Goal: Transaction & Acquisition: Subscribe to service/newsletter

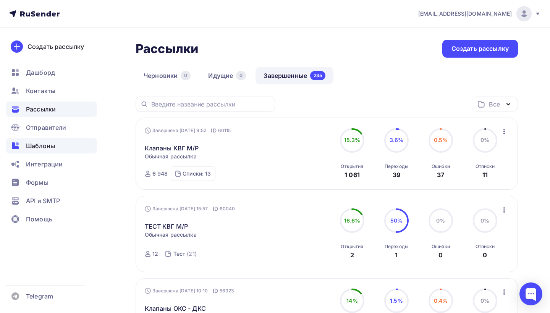
click at [52, 144] on span "Шаблоны" at bounding box center [40, 145] width 29 height 9
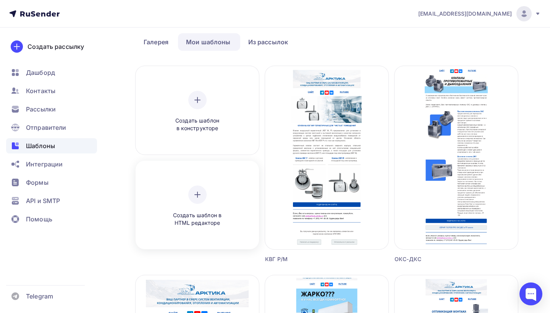
scroll to position [19, 0]
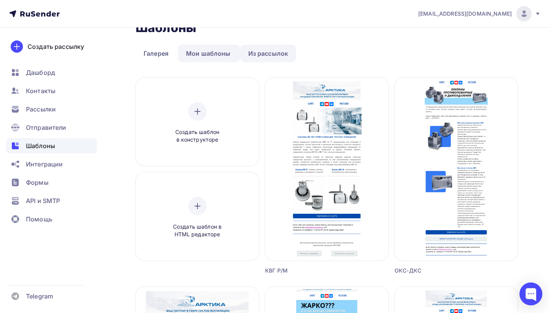
click at [264, 51] on link "Из рассылок" at bounding box center [268, 54] width 56 height 18
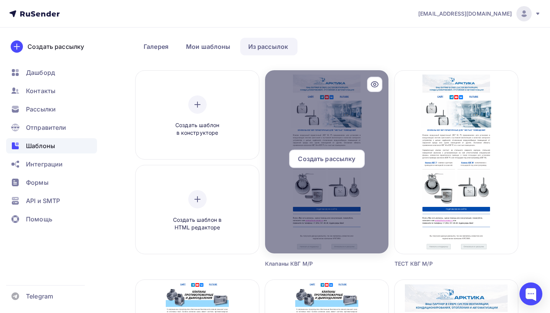
scroll to position [8, 0]
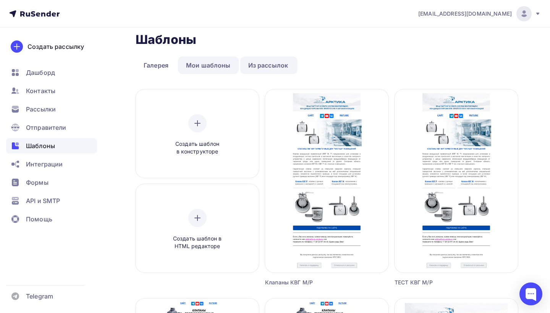
click at [206, 67] on link "Мои шаблоны" at bounding box center [208, 66] width 61 height 18
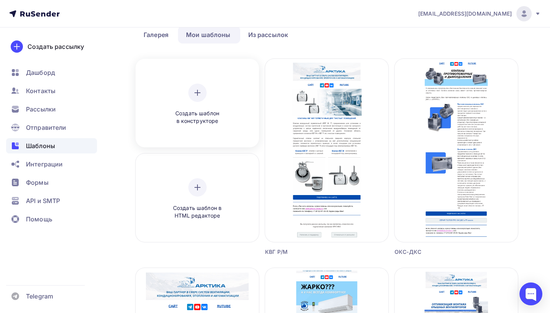
scroll to position [65, 0]
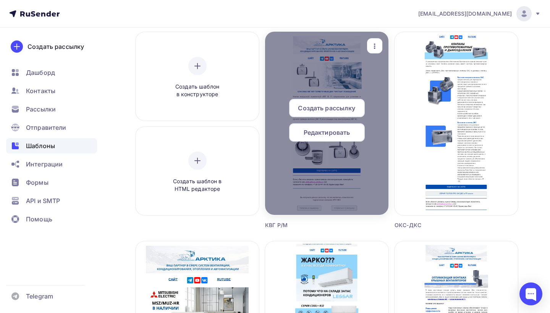
click at [375, 45] on icon "button" at bounding box center [374, 46] width 9 height 9
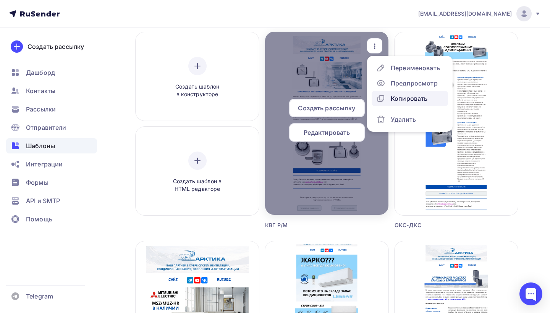
click at [399, 96] on div "Копировать" at bounding box center [409, 98] width 37 height 9
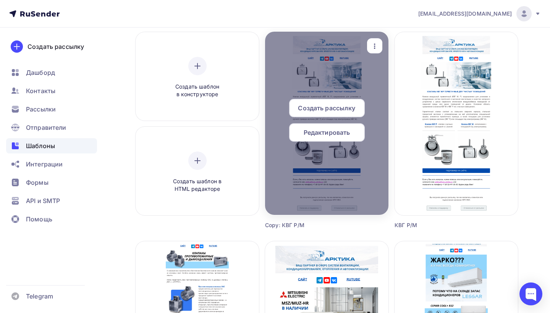
click at [377, 49] on icon "button" at bounding box center [374, 46] width 9 height 9
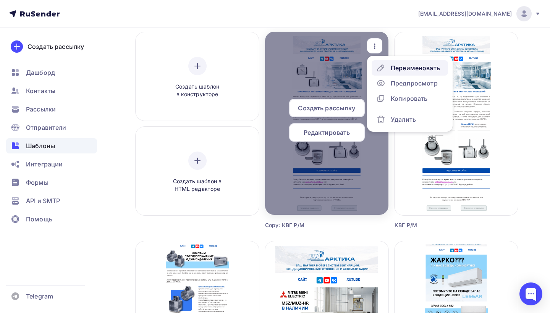
click at [390, 69] on div "Переименовать" at bounding box center [409, 67] width 64 height 9
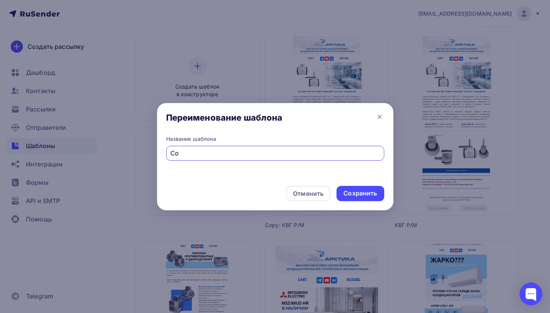
type input "C"
type input "диффузоры АГН, АГР"
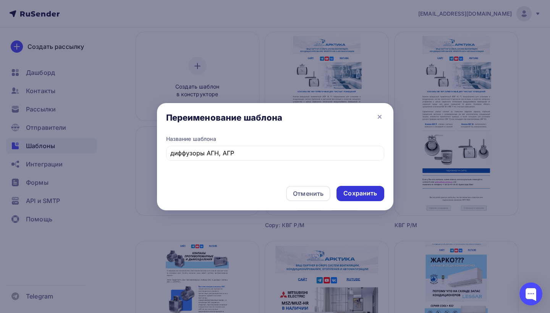
click at [370, 192] on div "Сохранить" at bounding box center [361, 193] width 34 height 9
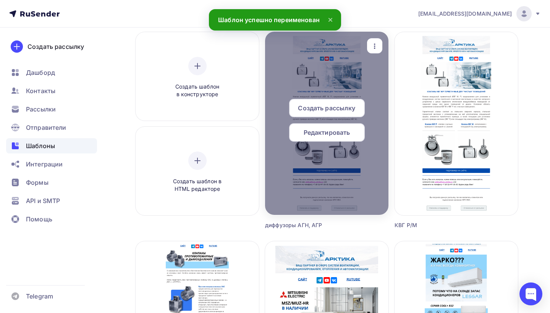
click at [334, 133] on span "Редактировать" at bounding box center [327, 132] width 47 height 9
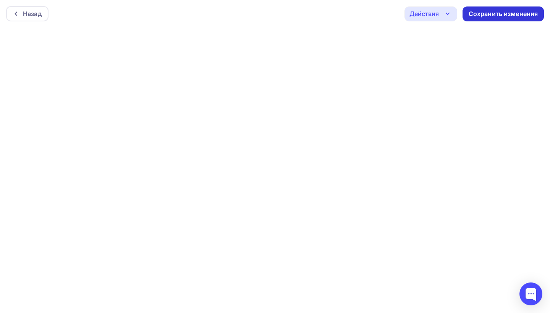
click at [489, 13] on div "Сохранить изменения" at bounding box center [504, 14] width 70 height 9
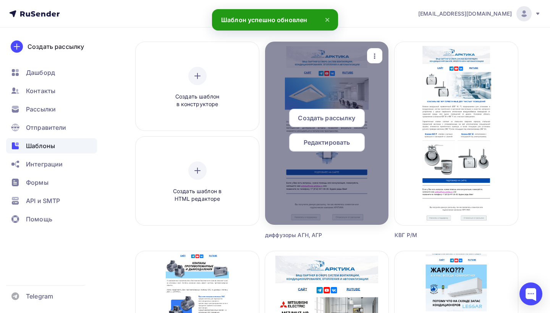
scroll to position [61, 0]
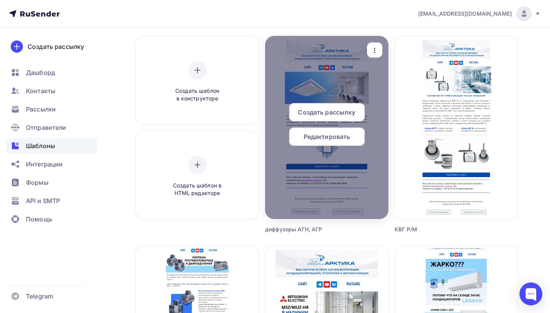
click at [328, 137] on span "Редактировать" at bounding box center [327, 136] width 47 height 9
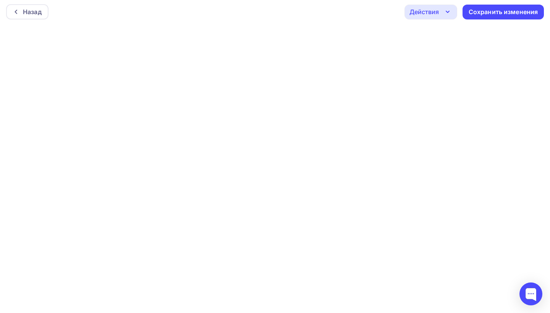
scroll to position [2, 0]
click at [518, 11] on div "Сохранить изменения" at bounding box center [504, 12] width 70 height 9
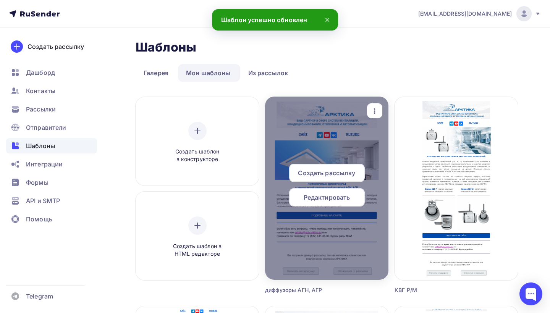
click at [333, 199] on span "Редактировать" at bounding box center [327, 197] width 47 height 9
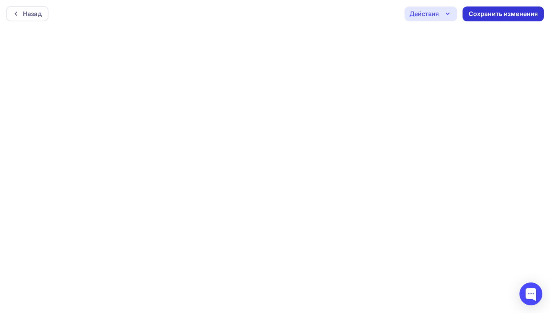
click at [513, 14] on div "Сохранить изменения" at bounding box center [504, 14] width 70 height 9
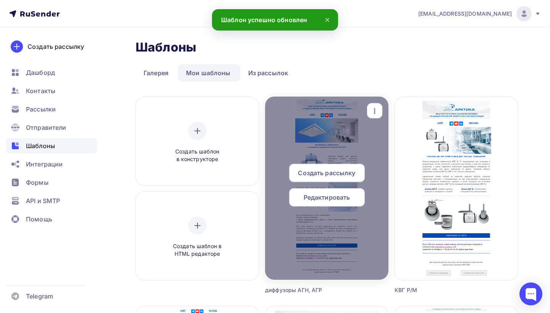
click at [345, 198] on span "Редактировать" at bounding box center [327, 197] width 47 height 9
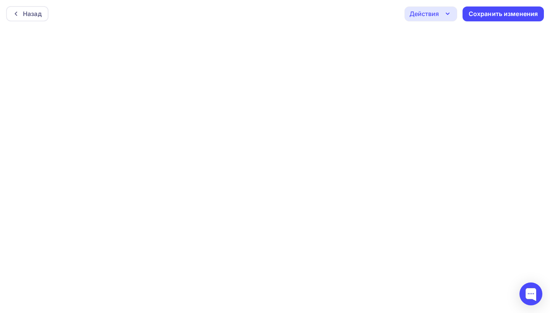
click at [444, 13] on icon "button" at bounding box center [447, 13] width 9 height 9
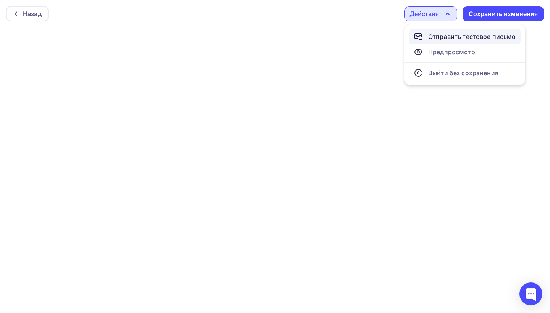
click at [446, 35] on div "Отправить тестовое письмо" at bounding box center [473, 36] width 88 height 9
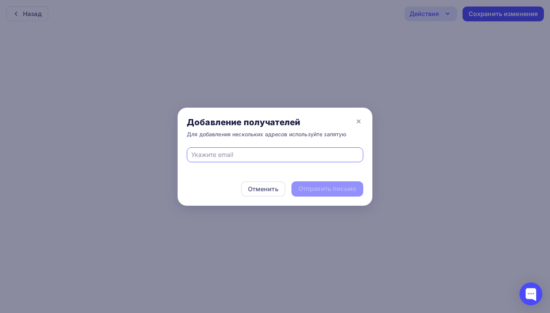
type input "щ"
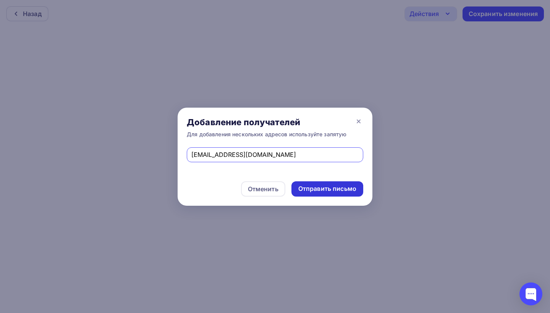
type input "[EMAIL_ADDRESS][DOMAIN_NAME]"
click at [328, 186] on div "Отправить письмо" at bounding box center [328, 189] width 58 height 9
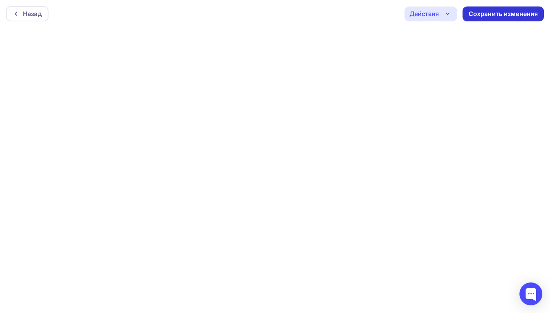
click at [497, 15] on div "Сохранить изменения" at bounding box center [504, 14] width 70 height 9
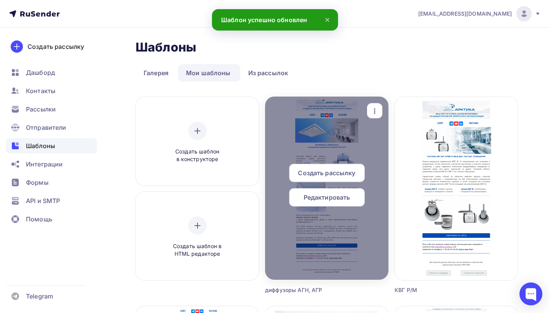
click at [310, 197] on span "Редактировать" at bounding box center [327, 197] width 47 height 9
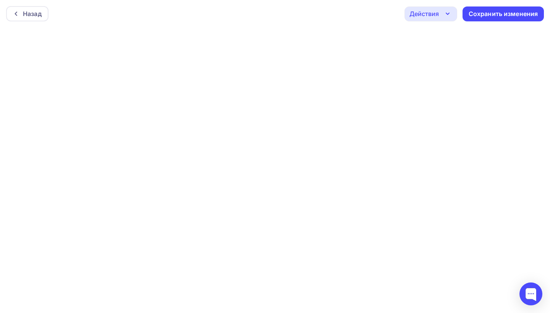
click at [447, 13] on icon "button" at bounding box center [447, 13] width 9 height 9
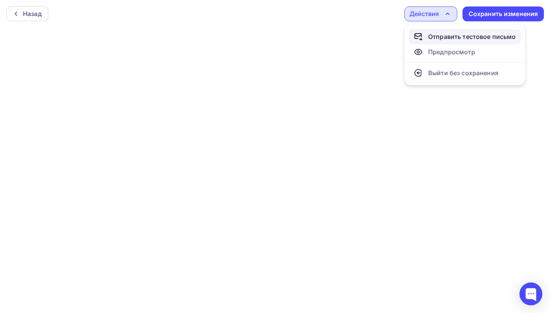
click at [440, 37] on div "Отправить тестовое письмо" at bounding box center [473, 36] width 88 height 9
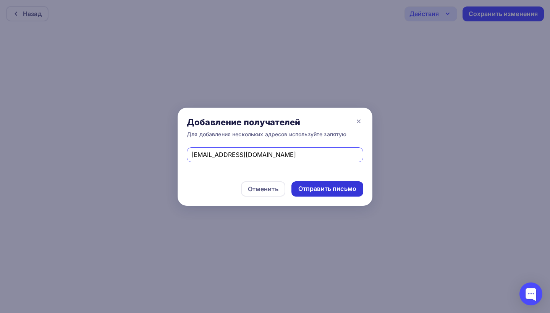
type input "[EMAIL_ADDRESS][DOMAIN_NAME]"
click at [325, 187] on div "Отправить письмо" at bounding box center [328, 189] width 58 height 9
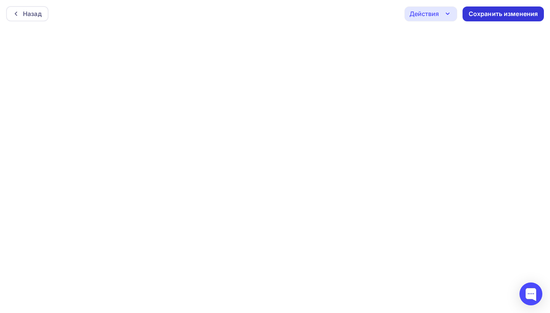
click at [471, 15] on div "Сохранить изменения" at bounding box center [504, 14] width 70 height 9
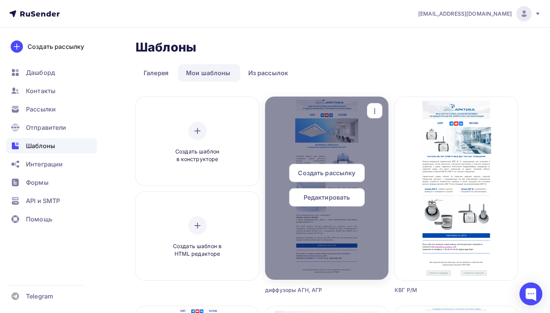
click at [343, 171] on span "Создать рассылку" at bounding box center [326, 173] width 57 height 9
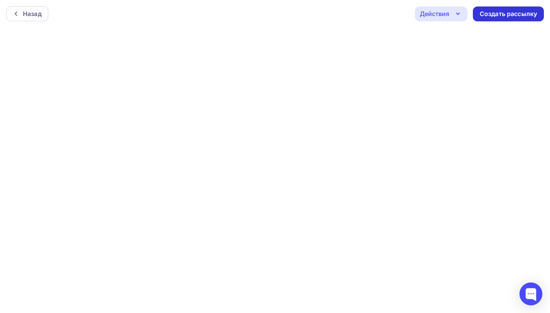
click at [502, 12] on div "Создать рассылку" at bounding box center [508, 14] width 57 height 9
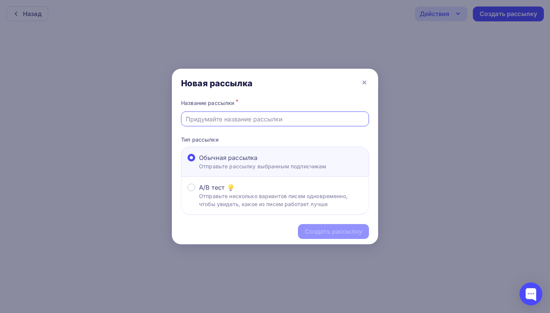
click at [220, 120] on input "text" at bounding box center [275, 119] width 179 height 9
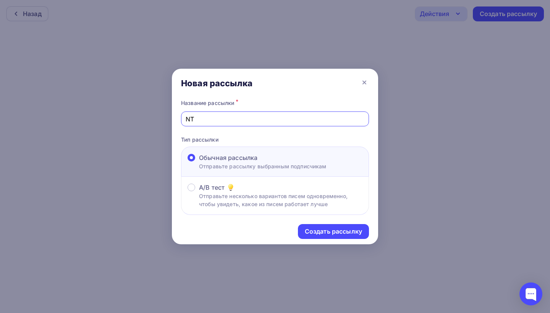
type input "N"
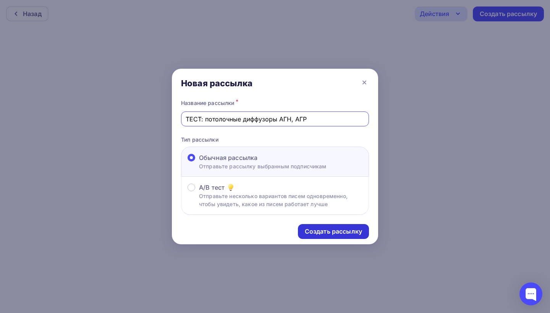
type input "ТЕСТ: потолочные диффузоры АГН, АГР"
click at [338, 231] on div "Создать рассылку" at bounding box center [333, 231] width 57 height 9
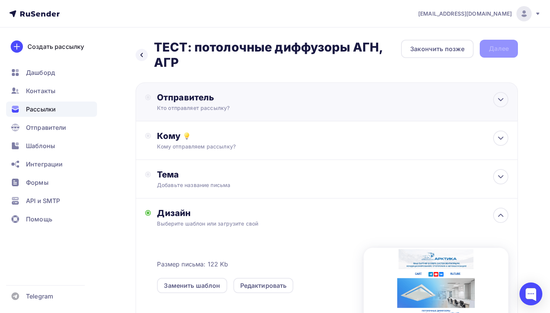
click at [229, 101] on div "Отправитель" at bounding box center [240, 97] width 166 height 11
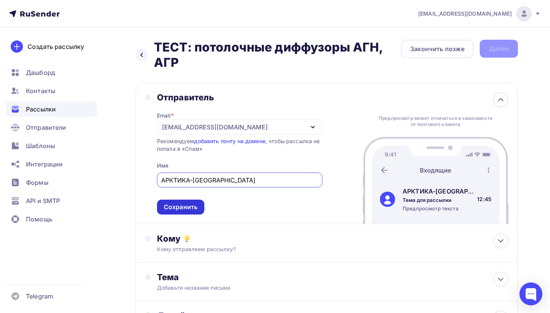
type input "АРКТИКА-[GEOGRAPHIC_DATA]"
click at [173, 208] on div "Сохранить" at bounding box center [181, 207] width 34 height 9
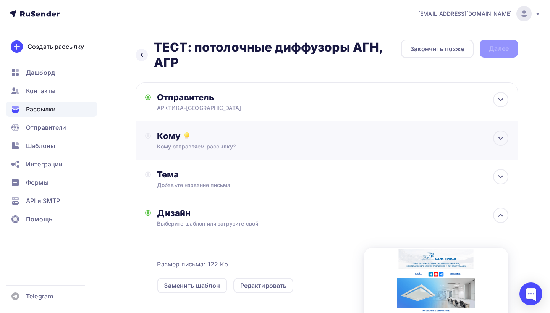
click at [203, 141] on div "Кому" at bounding box center [333, 136] width 352 height 11
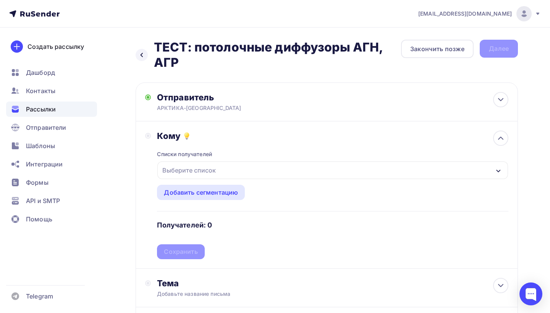
click at [496, 171] on icon "button" at bounding box center [499, 171] width 6 height 6
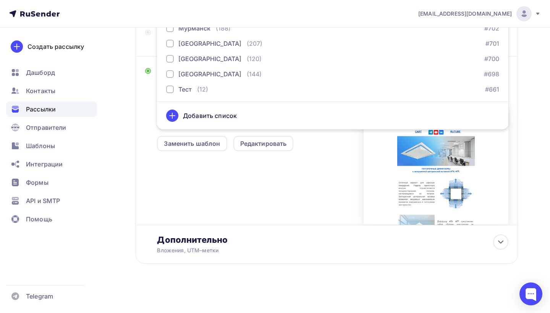
scroll to position [253, 0]
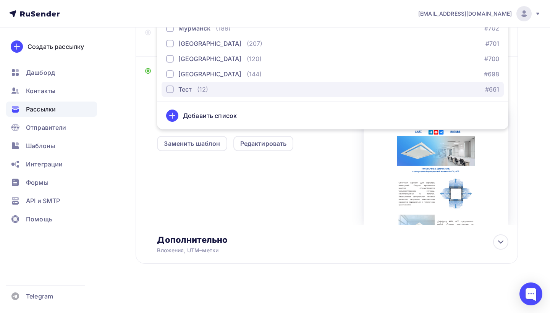
click at [170, 87] on div "button" at bounding box center [170, 90] width 8 height 8
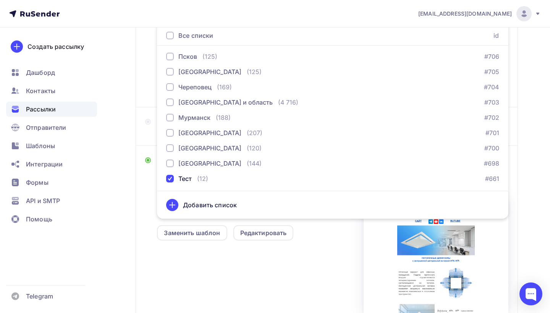
scroll to position [63, 0]
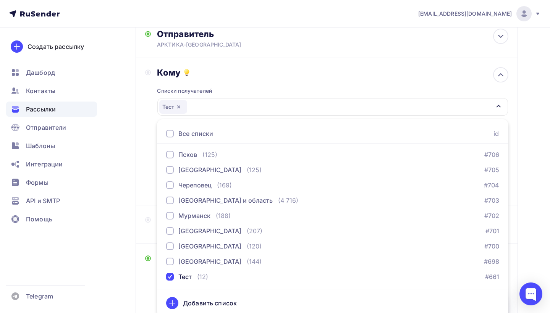
click at [497, 107] on icon "button" at bounding box center [499, 106] width 6 height 6
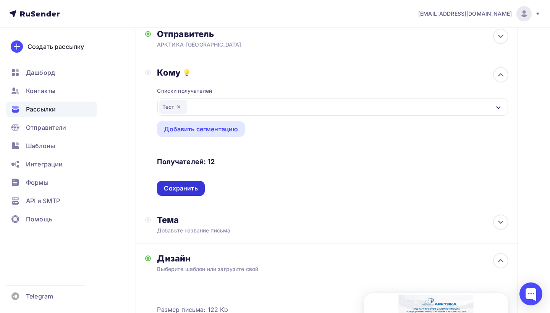
click at [193, 187] on div "Сохранить" at bounding box center [181, 188] width 34 height 9
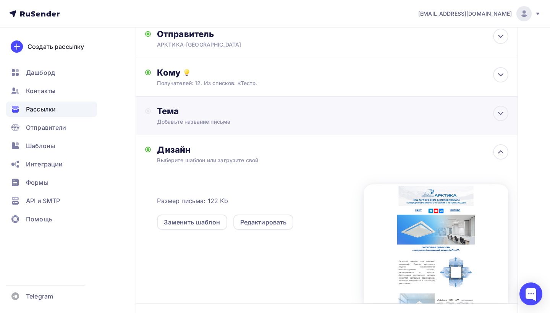
click at [195, 118] on div "Тема Добавьте название письма Тема * Рекомендуем использовать не более 150 симв…" at bounding box center [232, 116] width 151 height 20
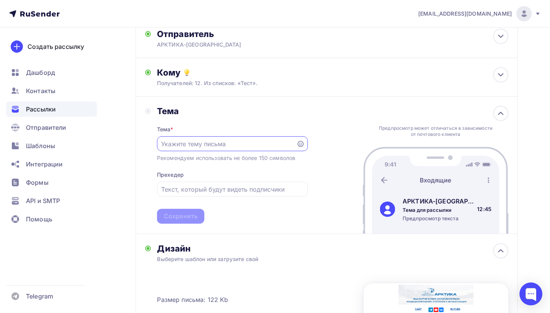
scroll to position [0, 0]
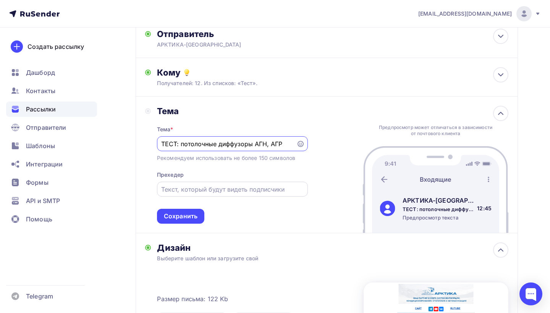
type input "ТЕСТ: потолочные диффузоры АГН, АГР"
click at [181, 190] on input "text" at bounding box center [232, 189] width 142 height 9
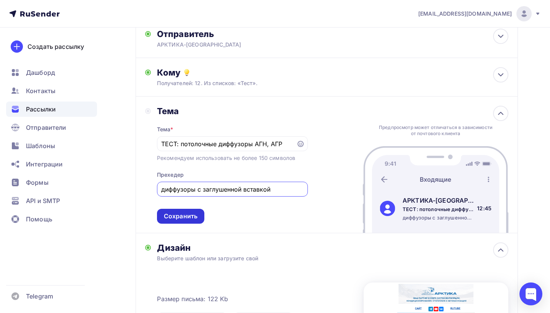
type input "диффузоры с заглушенной вставкой"
click at [171, 216] on div "Сохранить" at bounding box center [181, 216] width 34 height 9
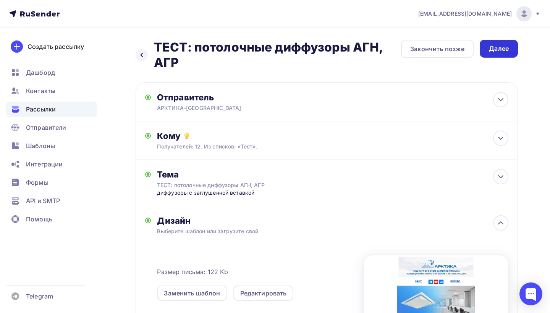
click at [494, 45] on div "Далее" at bounding box center [499, 48] width 20 height 9
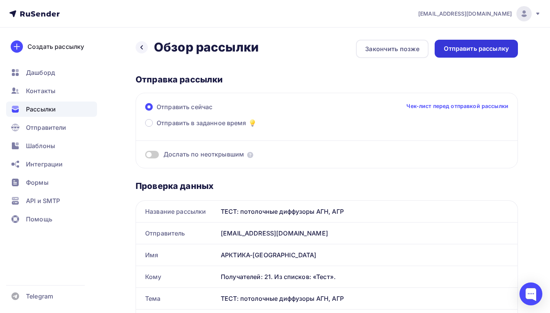
click at [472, 47] on div "Отправить рассылку" at bounding box center [476, 48] width 65 height 9
